Goal: Obtain resource: Obtain resource

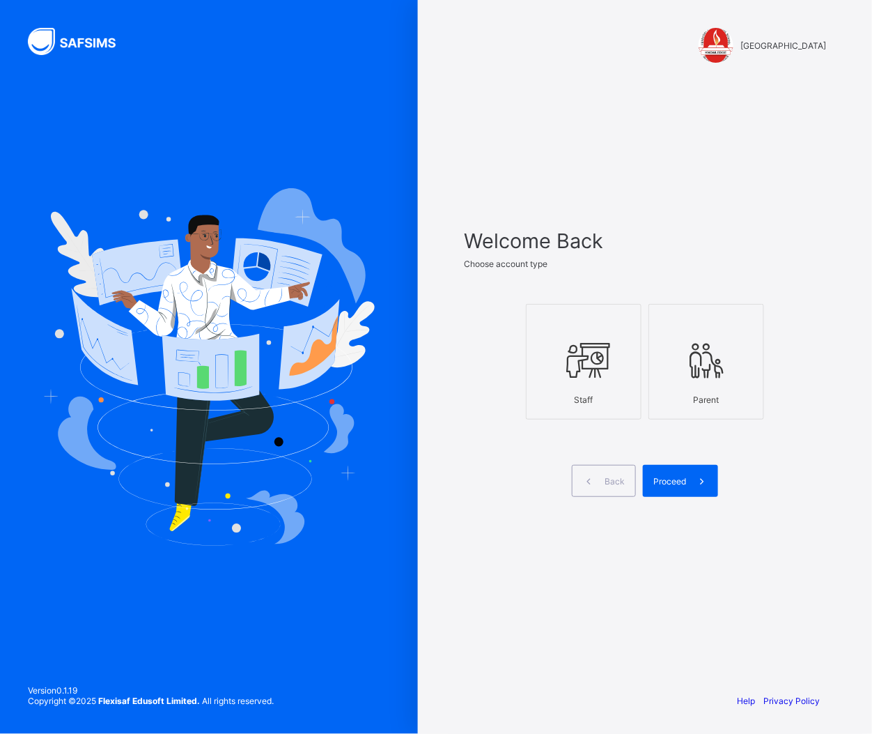
click at [601, 350] on icon at bounding box center [583, 360] width 49 height 42
click at [690, 479] on span at bounding box center [702, 481] width 32 height 32
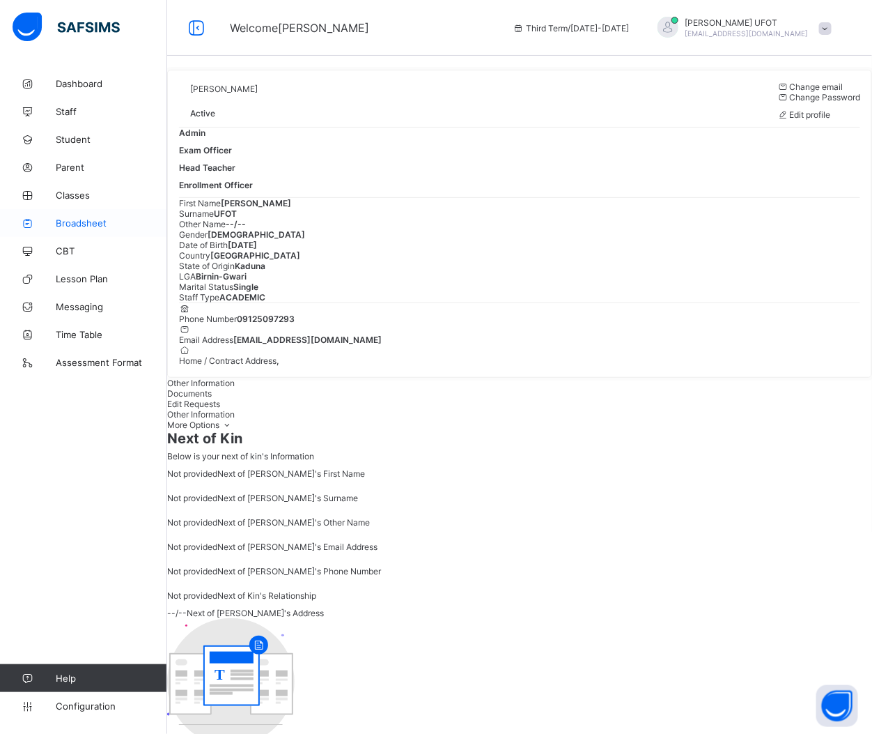
click at [46, 223] on icon at bounding box center [28, 223] width 56 height 10
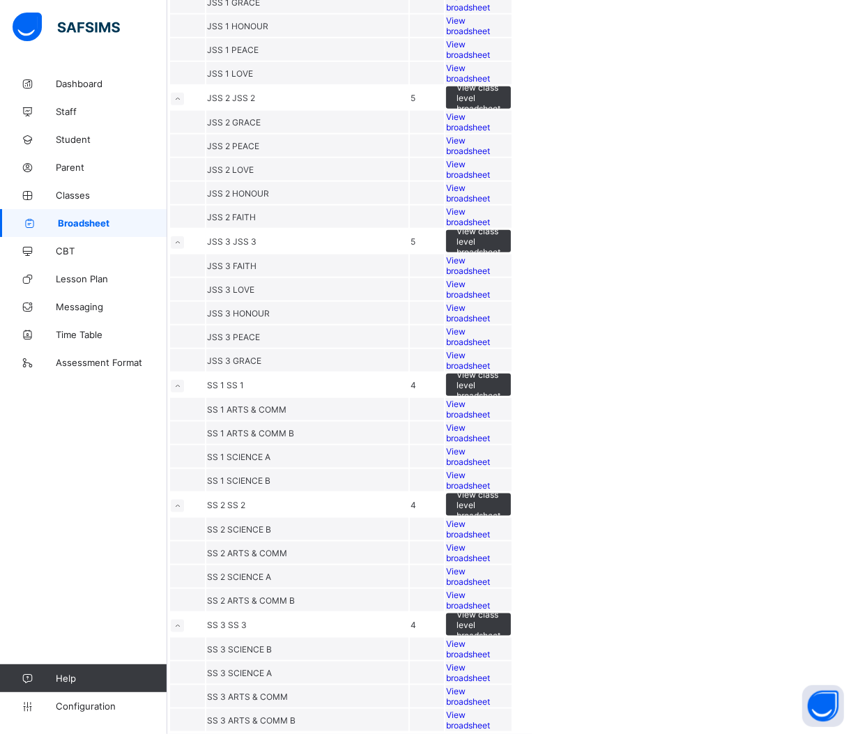
scroll to position [1802, 0]
click at [490, 542] on span "View broadsheet" at bounding box center [468, 552] width 44 height 21
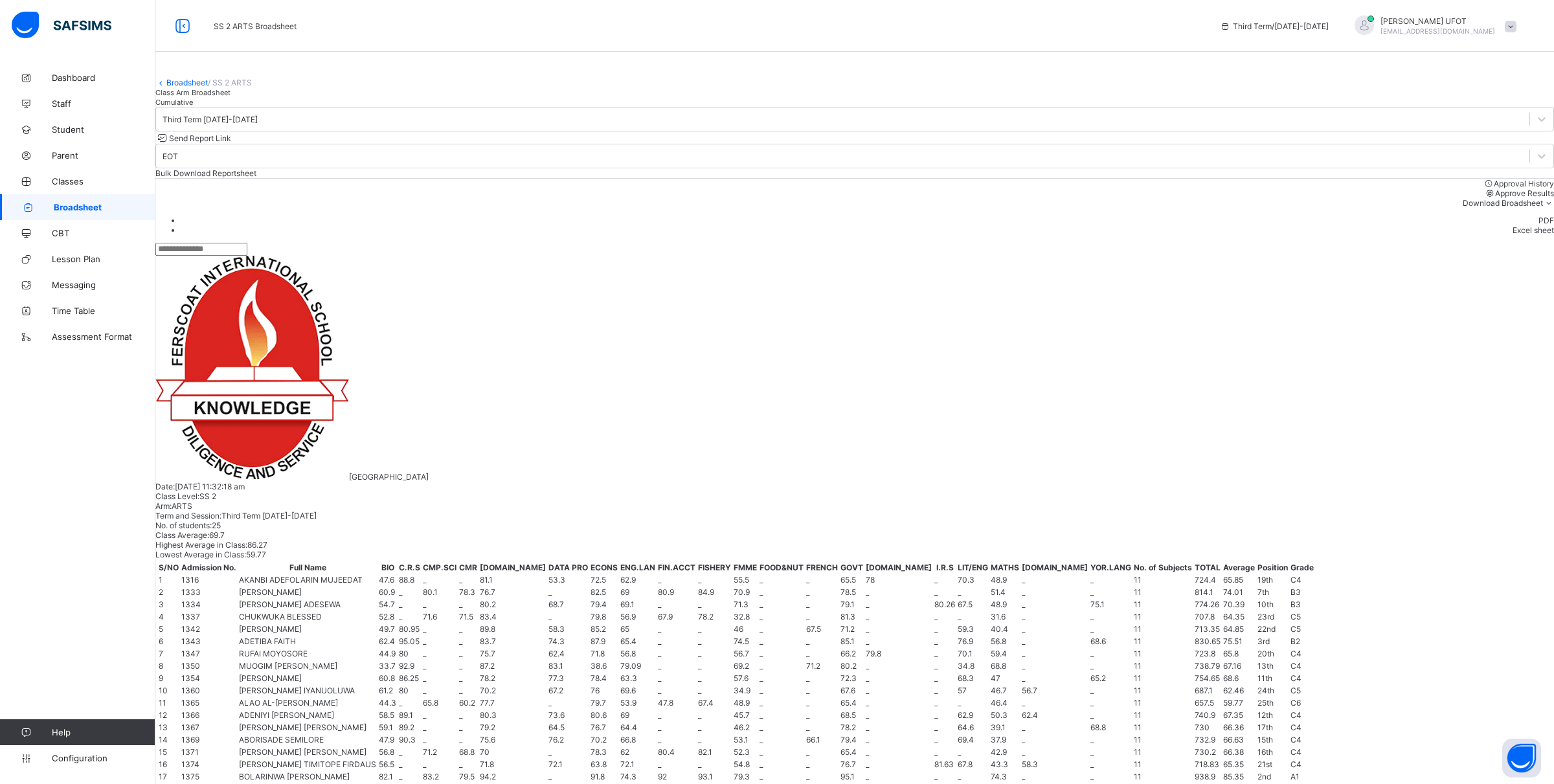
click at [193, 107] on span "Cumulative" at bounding box center [174, 102] width 37 height 9
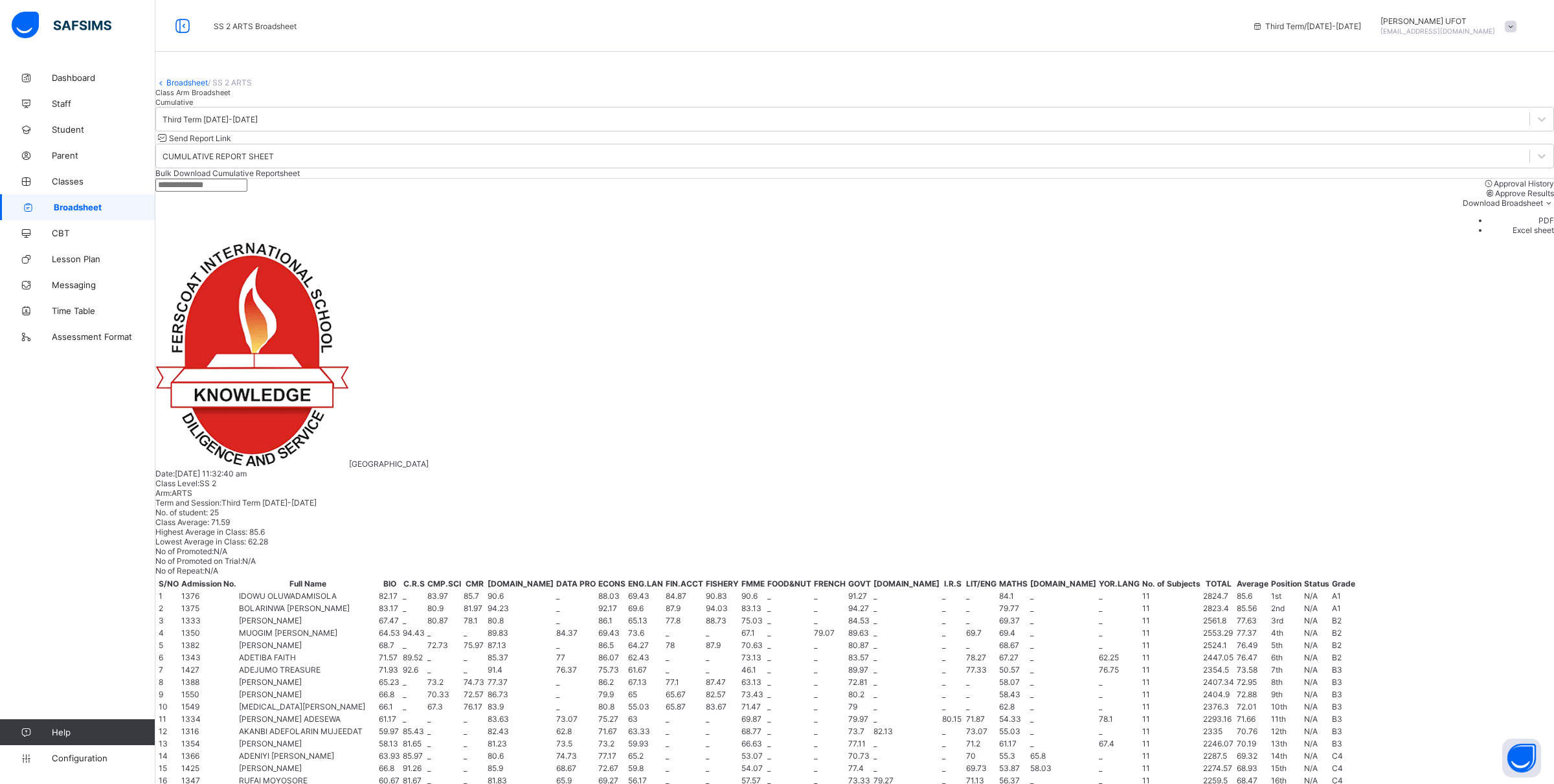
click at [810, 225] on li "PDF" at bounding box center [1521, 220] width 65 height 9
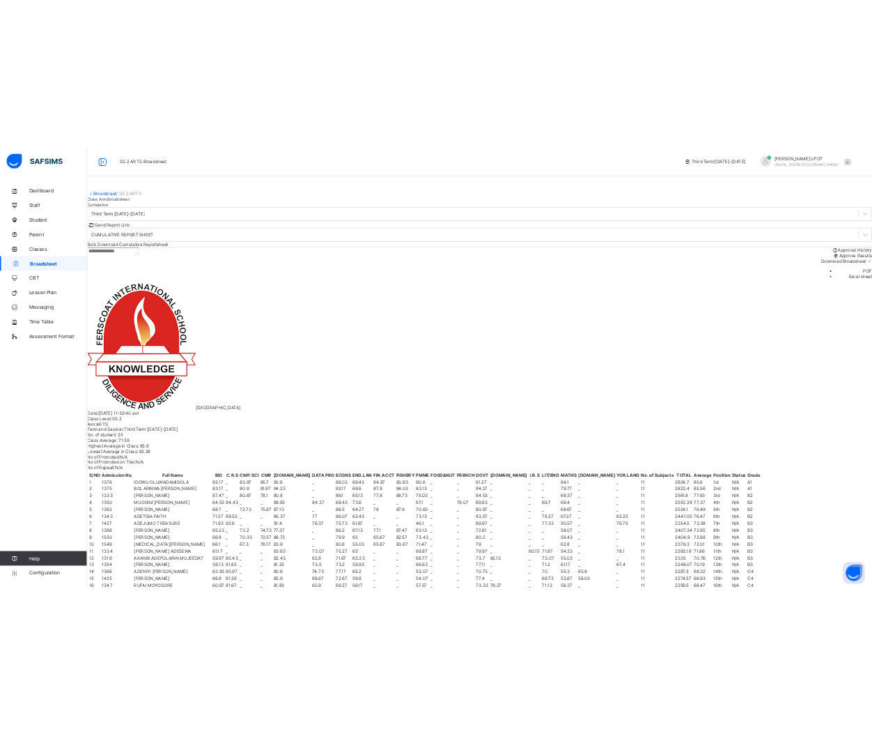
scroll to position [0, 516]
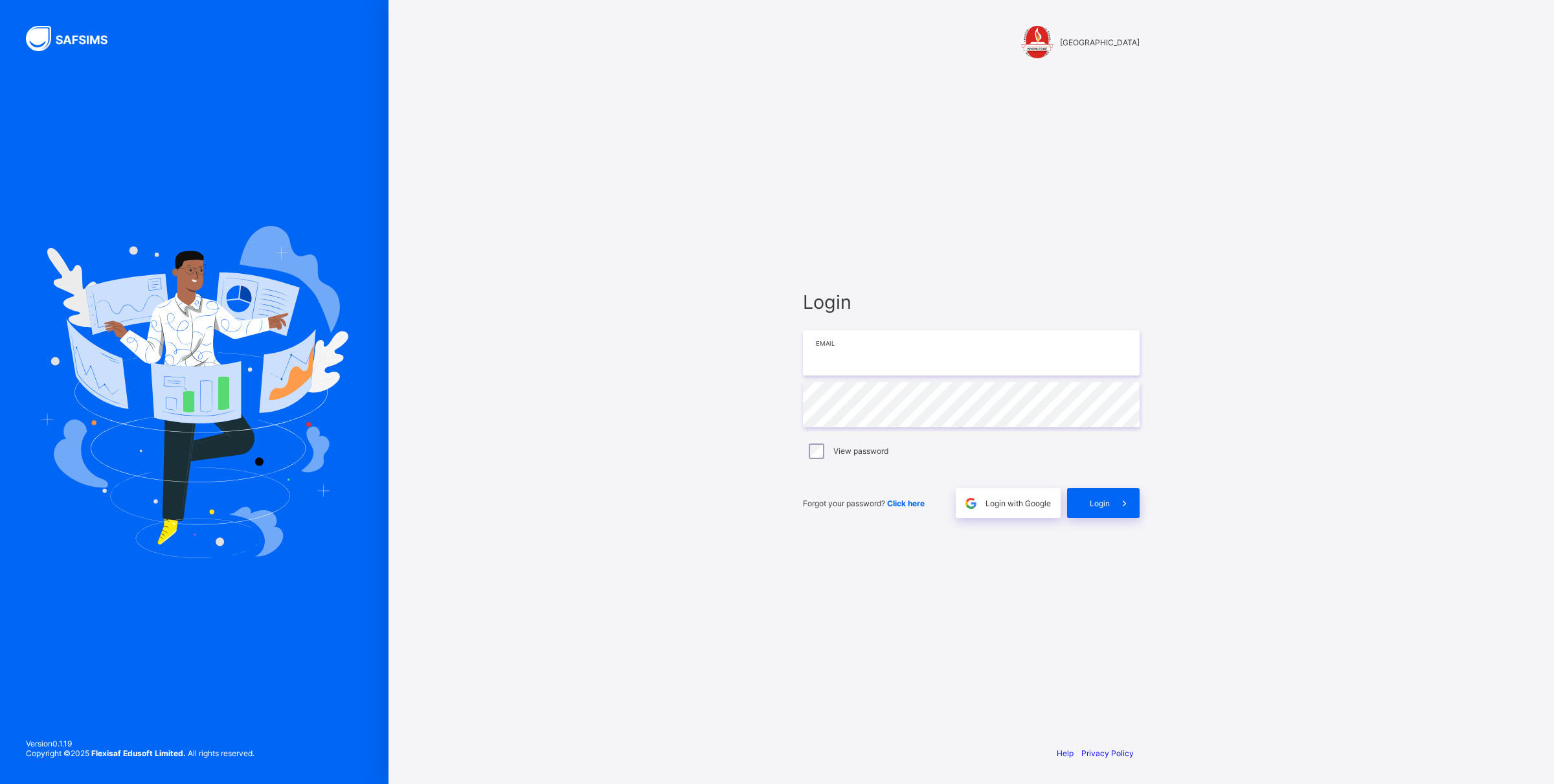
click at [810, 358] on input "email" at bounding box center [971, 352] width 336 height 46
type input "**********"
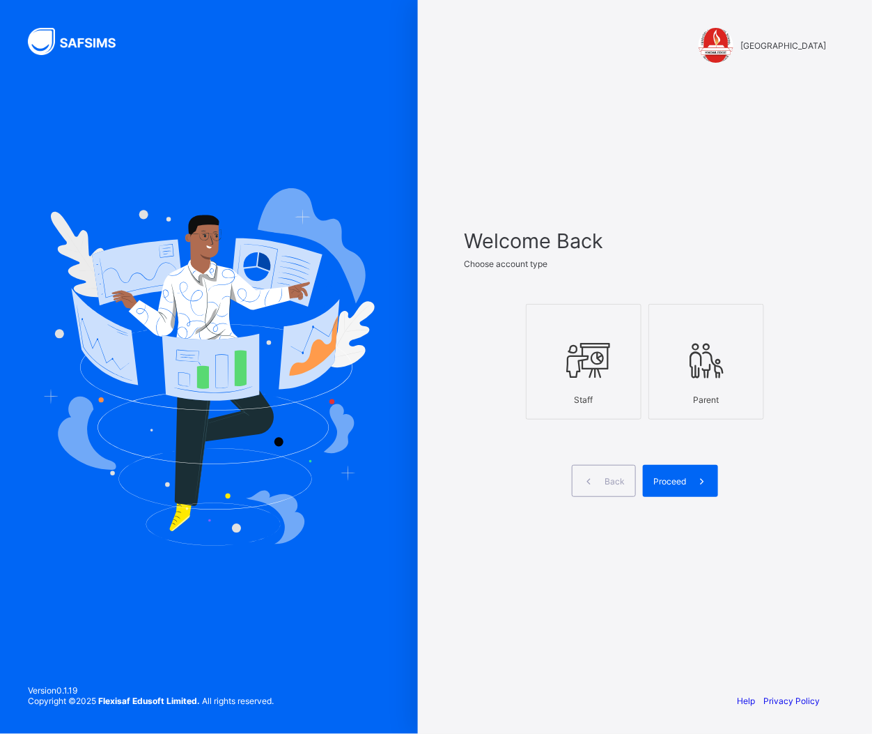
click at [562, 356] on icon at bounding box center [583, 360] width 49 height 42
click at [671, 479] on span "Proceed" at bounding box center [670, 481] width 33 height 10
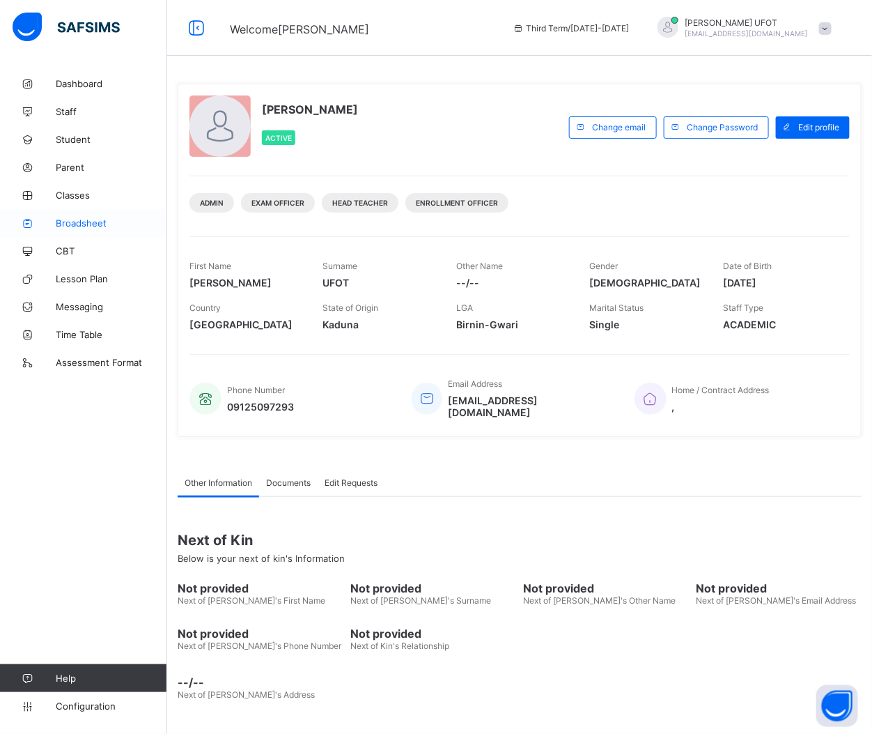
click at [102, 218] on span "Broadsheet" at bounding box center [111, 222] width 111 height 11
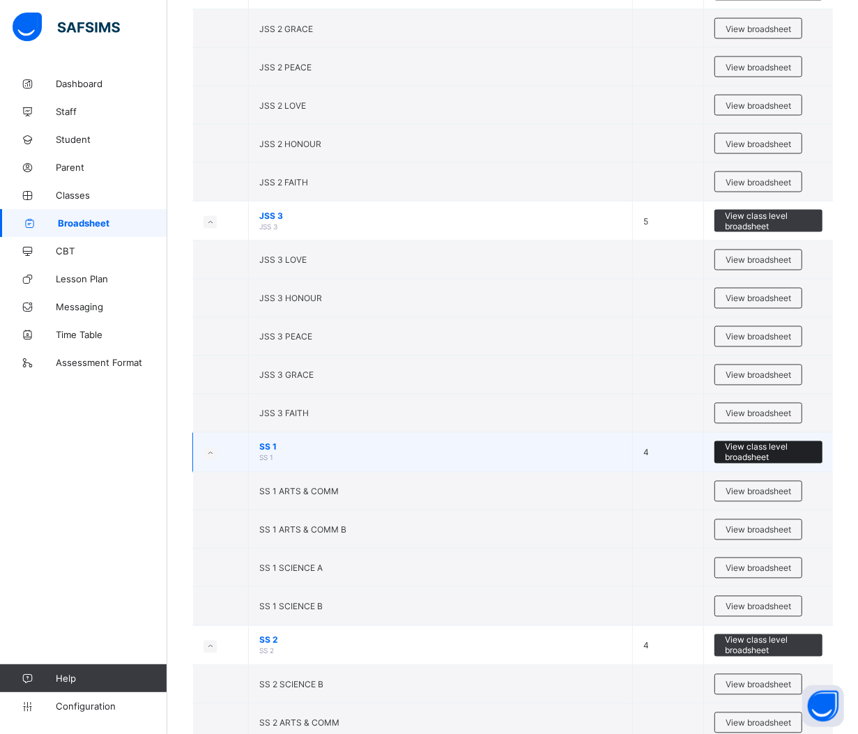
scroll to position [1802, 0]
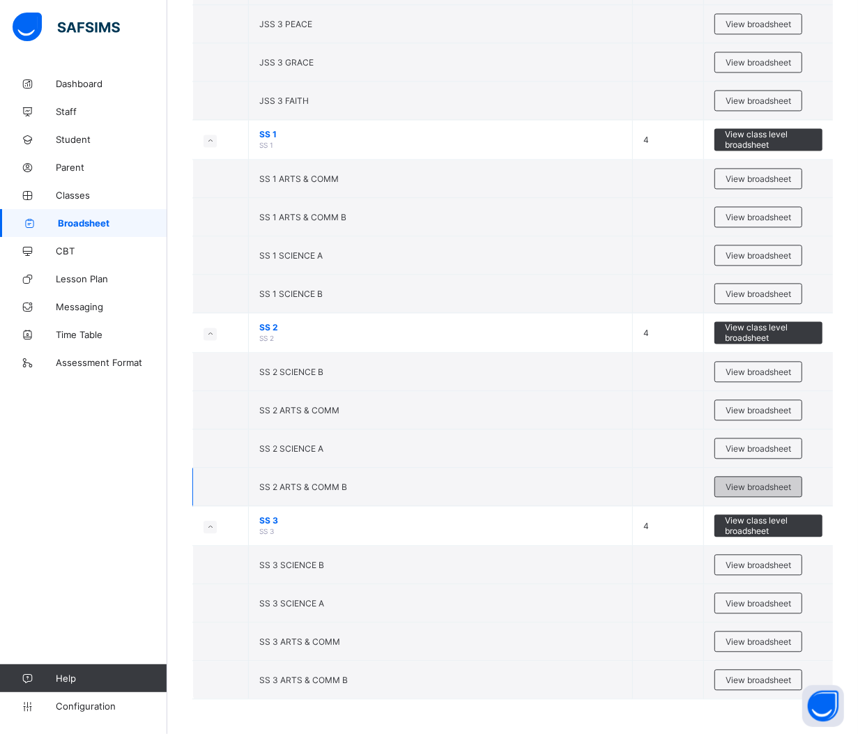
click at [778, 484] on span "View broadsheet" at bounding box center [757, 486] width 65 height 10
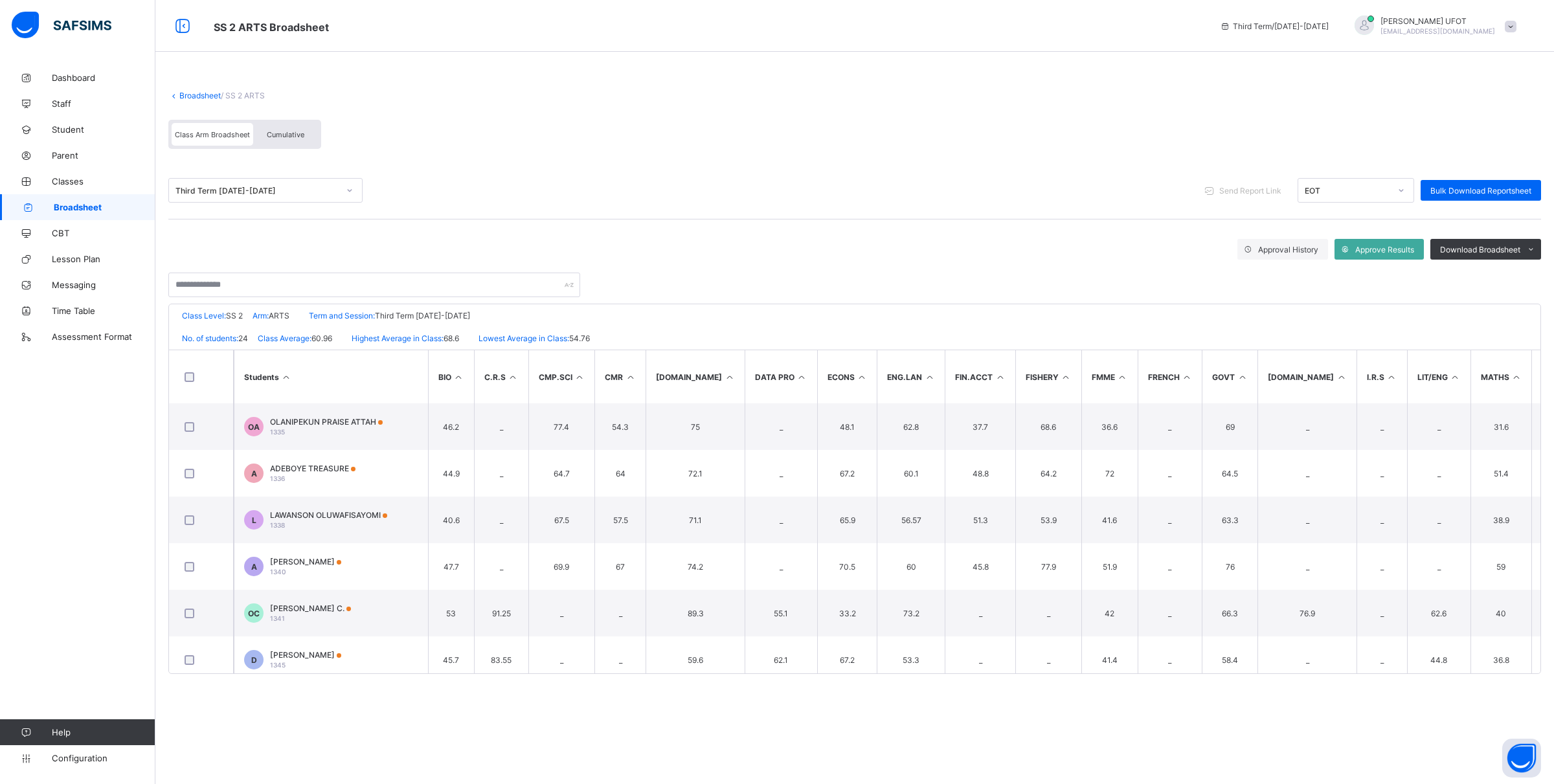
click at [283, 133] on span "Cumulative" at bounding box center [285, 135] width 37 height 9
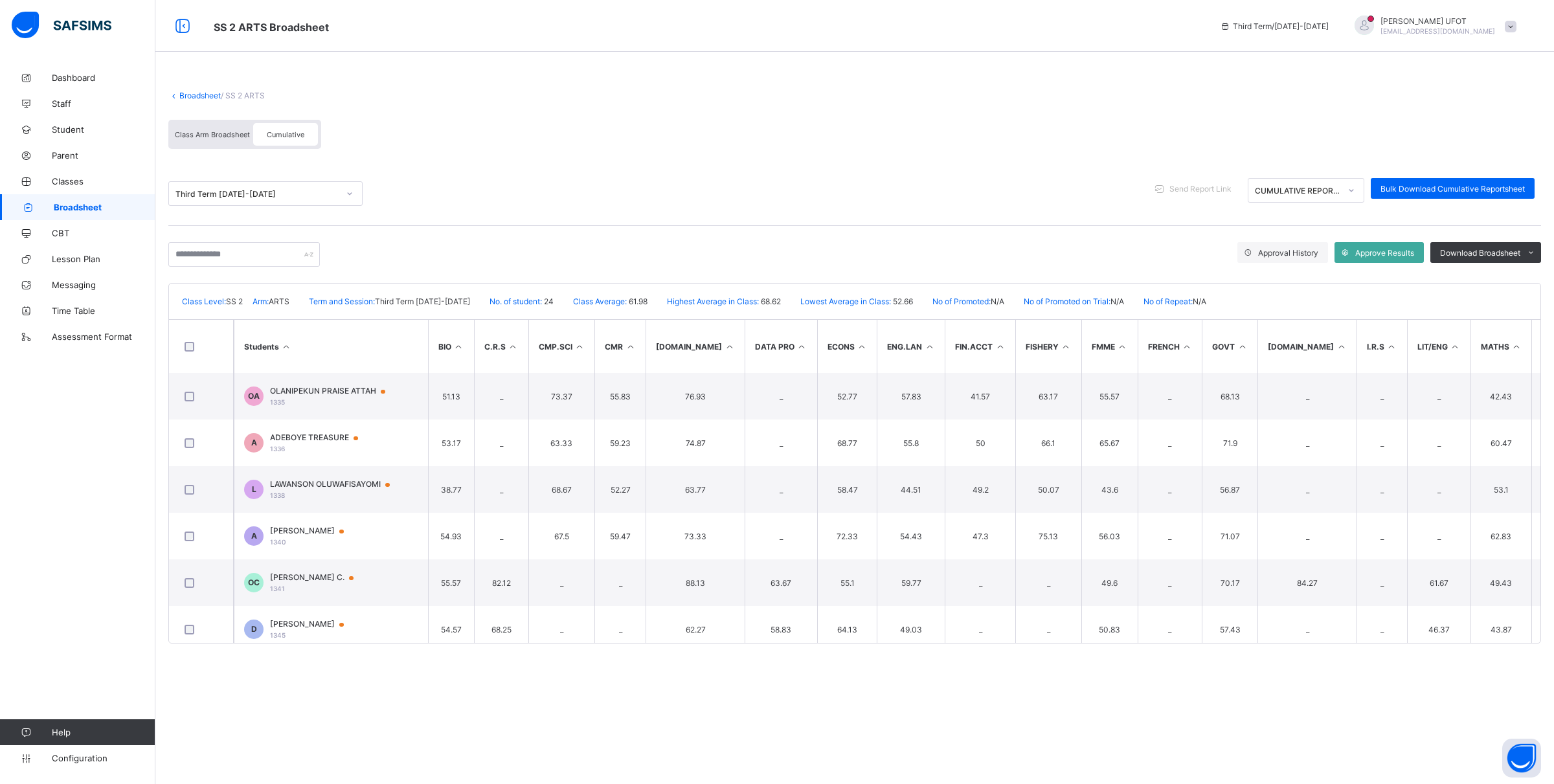
click at [810, 321] on th "LIT/ENG" at bounding box center [1439, 346] width 63 height 53
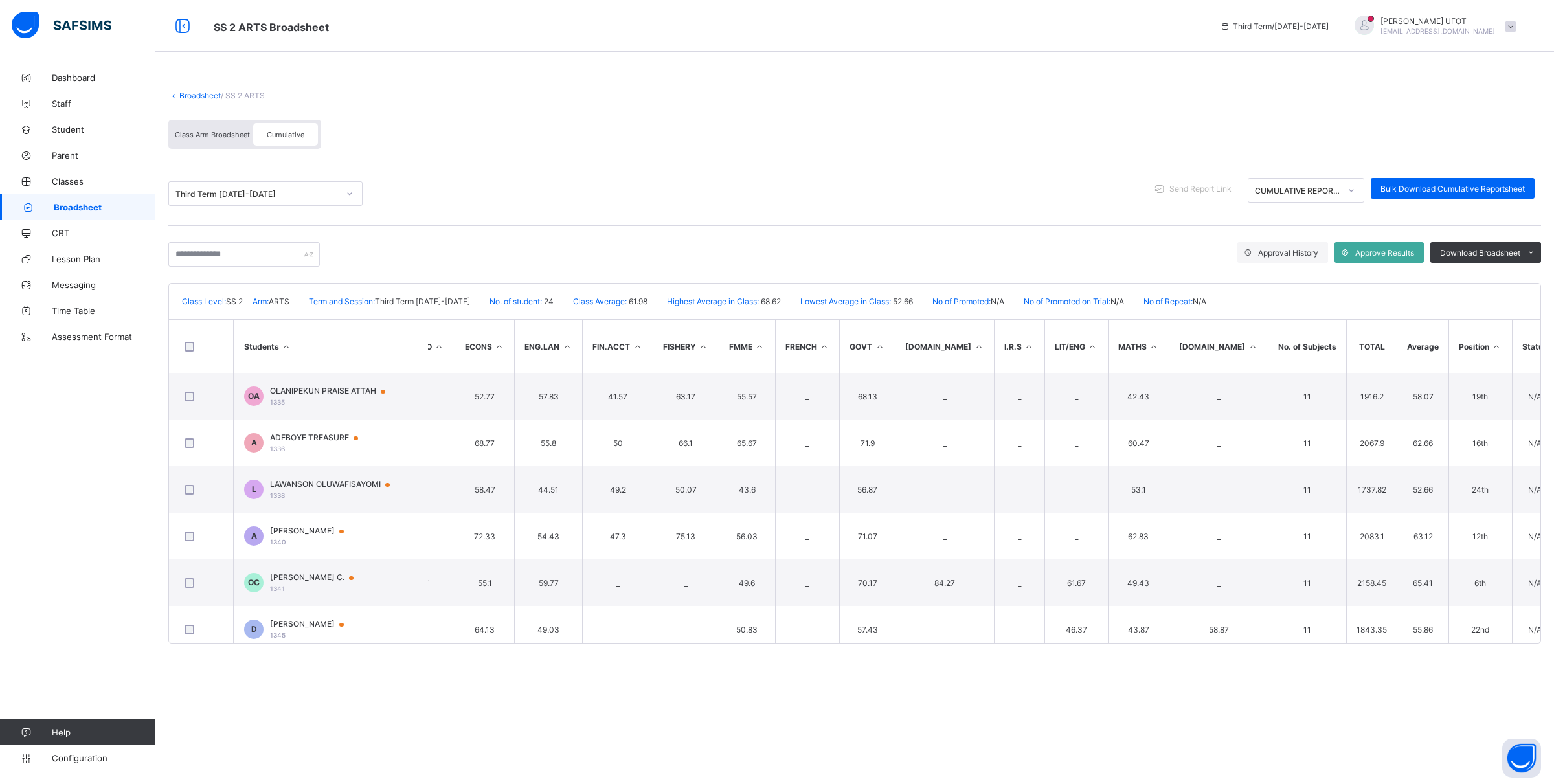
scroll to position [0, 363]
click at [810, 344] on icon at bounding box center [1496, 346] width 11 height 9
click at [810, 254] on span "Download Broadsheet" at bounding box center [1480, 253] width 80 height 9
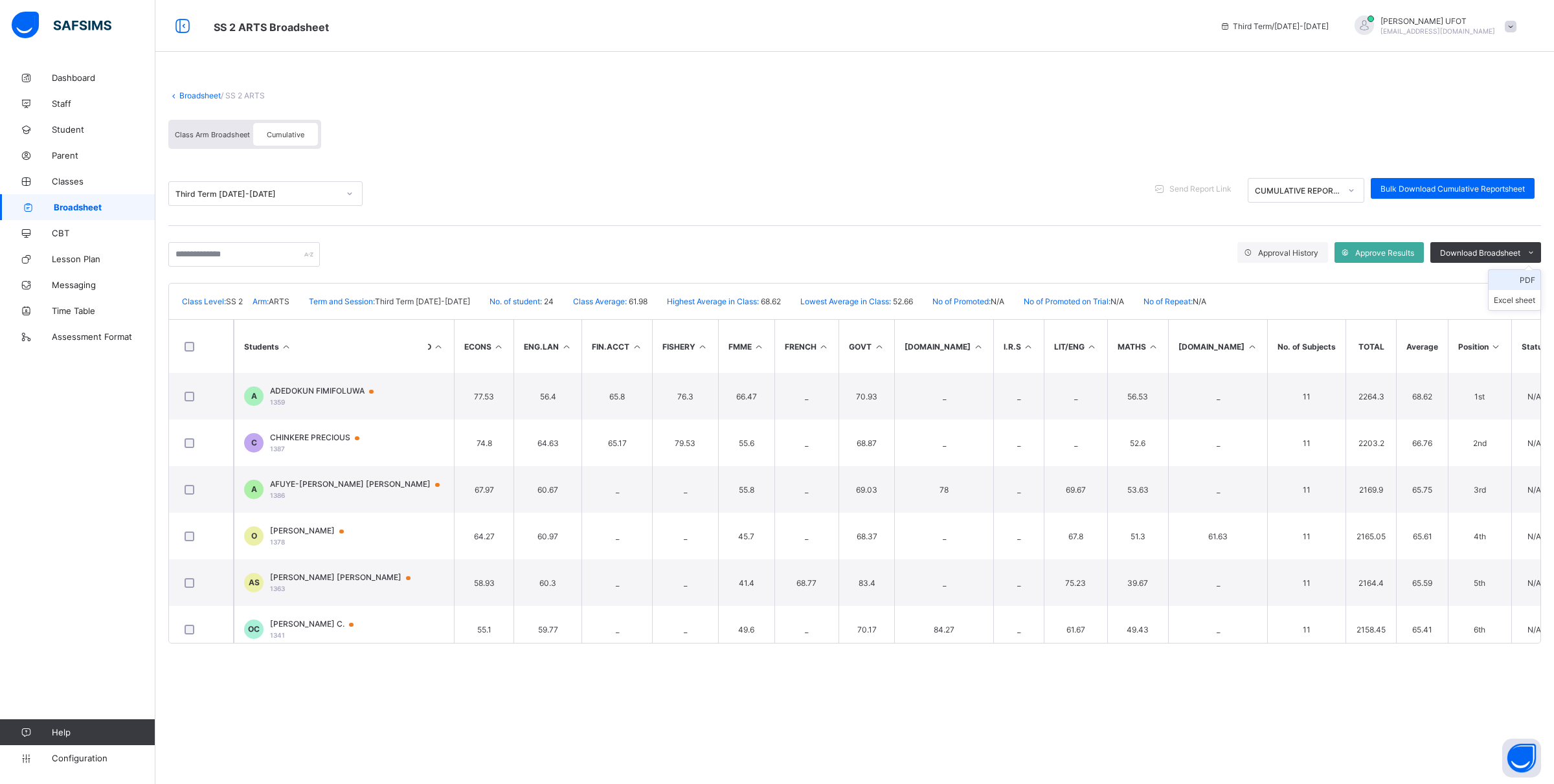
click at [810, 279] on li "PDF" at bounding box center [1515, 281] width 52 height 20
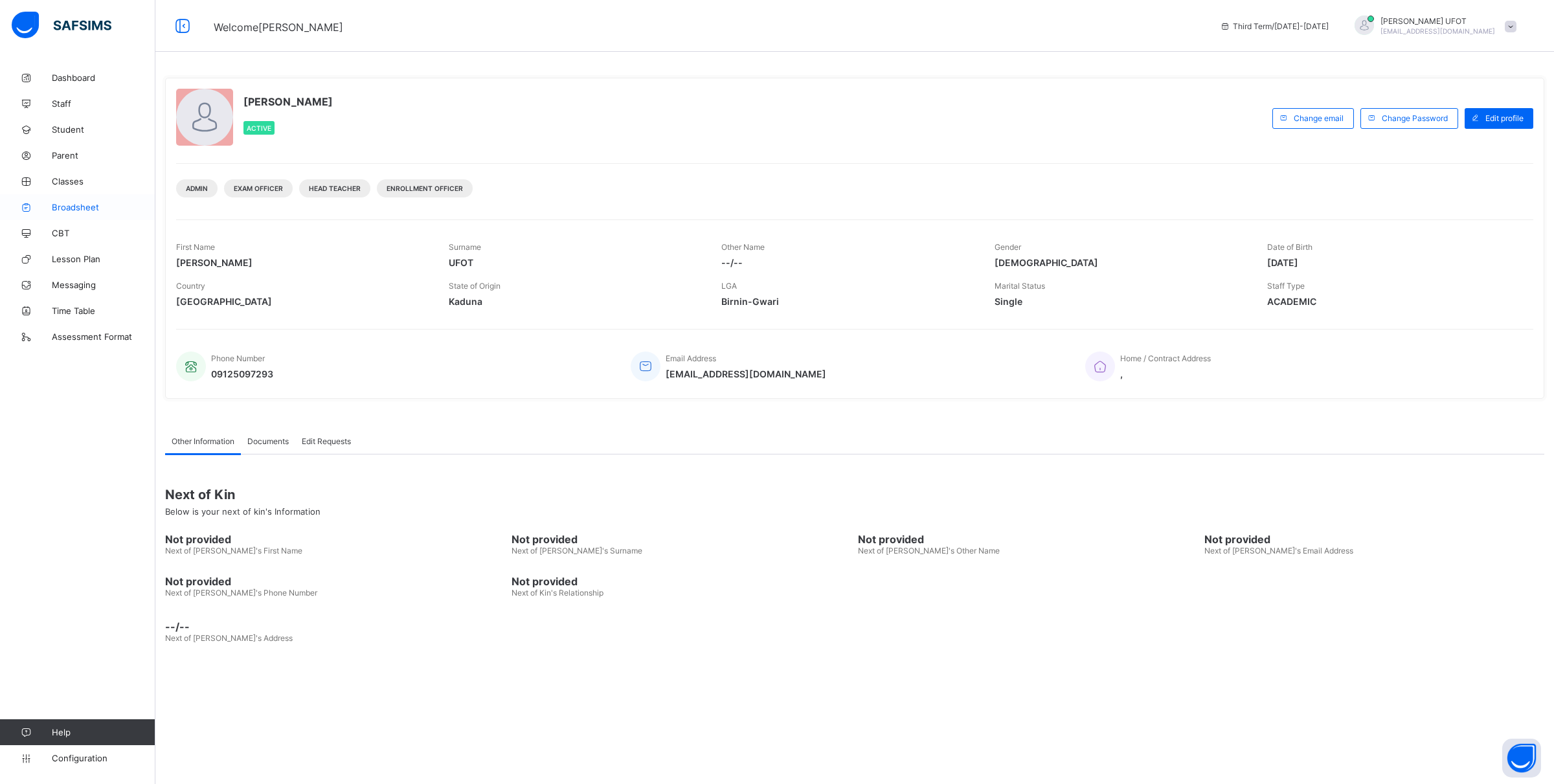
click at [106, 203] on span "Broadsheet" at bounding box center [103, 206] width 103 height 10
click at [86, 203] on span "Broadsheet" at bounding box center [103, 206] width 103 height 10
